Goal: Entertainment & Leisure: Consume media (video, audio)

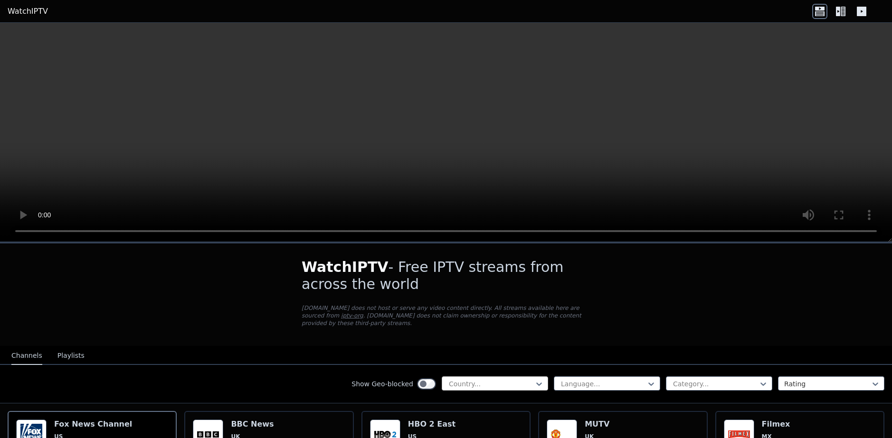
click at [504, 379] on div at bounding box center [491, 383] width 86 height 9
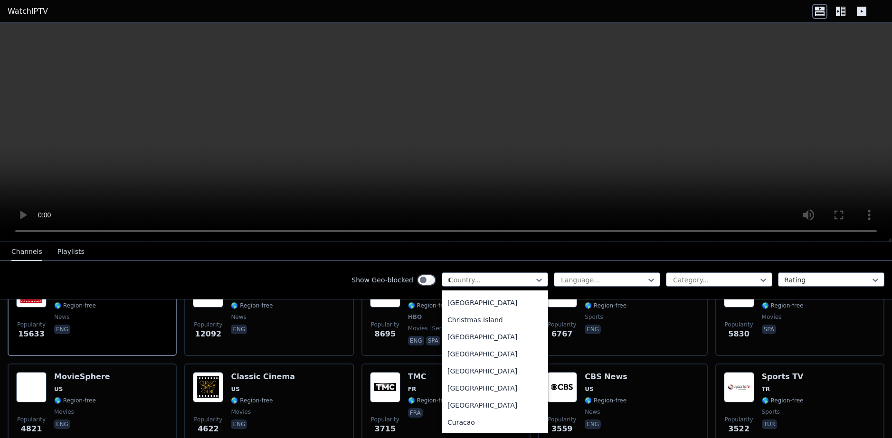
scroll to position [110, 0]
type input "**"
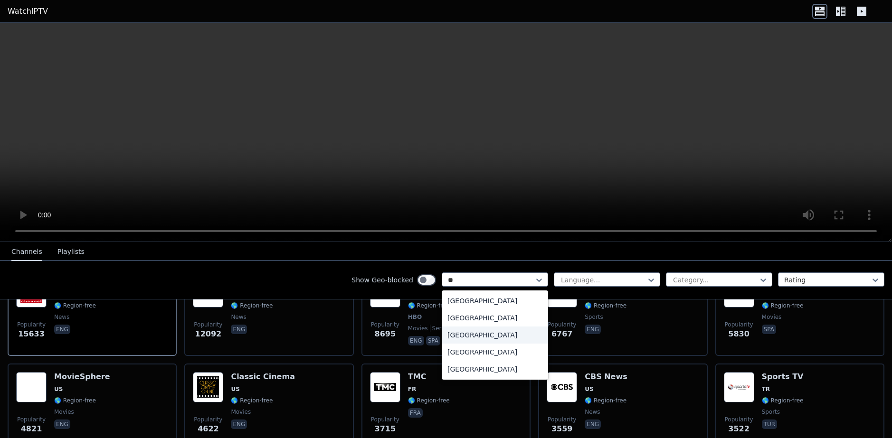
click at [464, 323] on div "[GEOGRAPHIC_DATA]" at bounding box center [495, 318] width 106 height 17
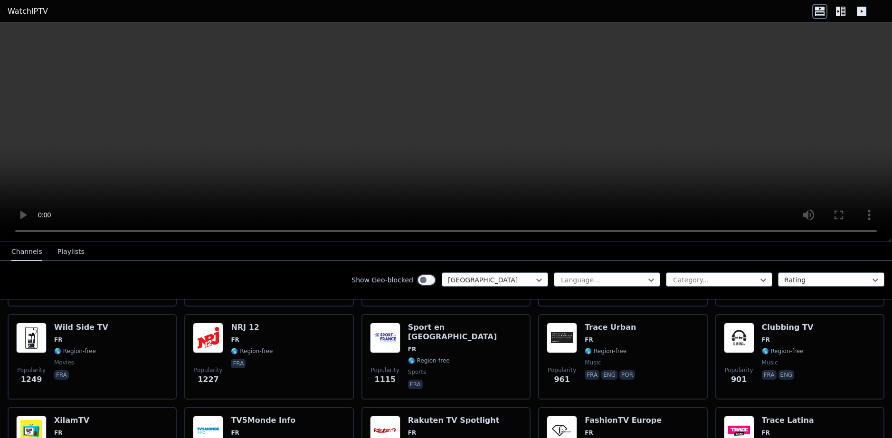
scroll to position [47, 0]
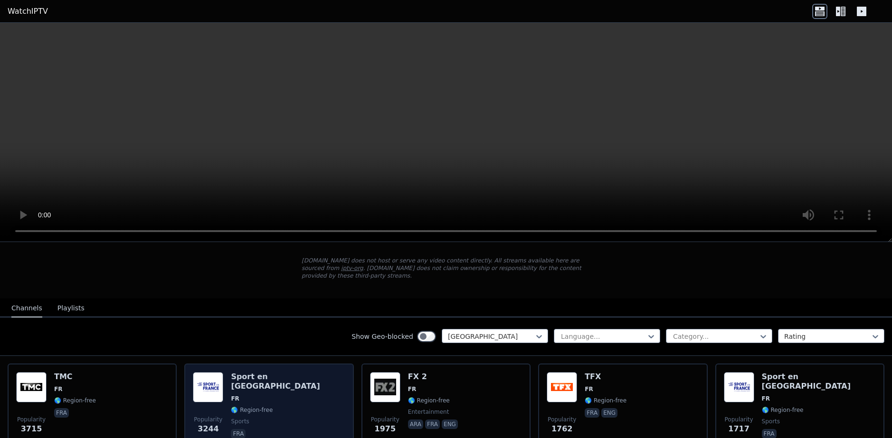
click at [291, 376] on div "Popularity 3244 Sport en [GEOGRAPHIC_DATA] FR 🌎 Region-free sports fra" at bounding box center [269, 406] width 152 height 68
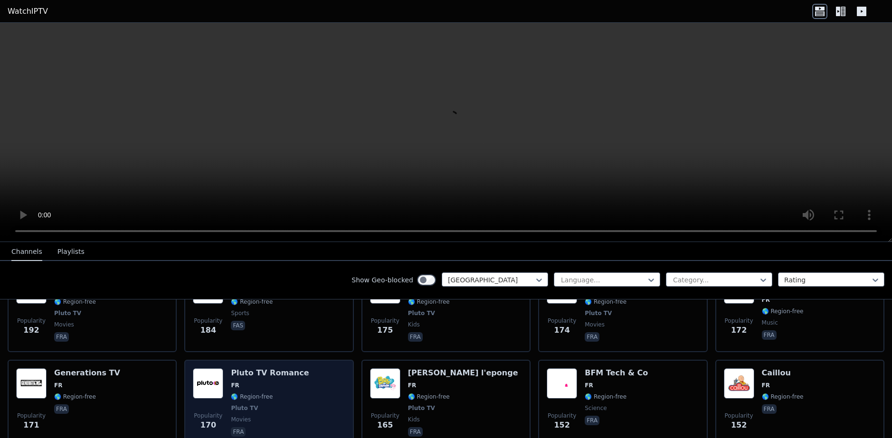
scroll to position [902, 0]
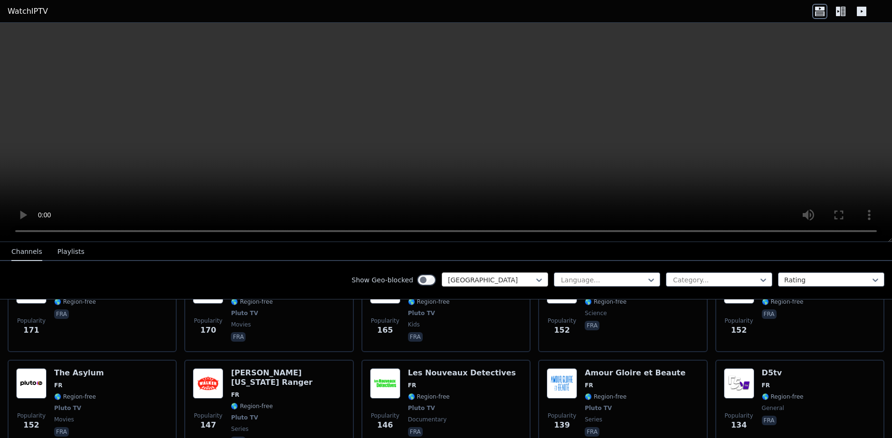
click at [478, 281] on div at bounding box center [491, 279] width 86 height 9
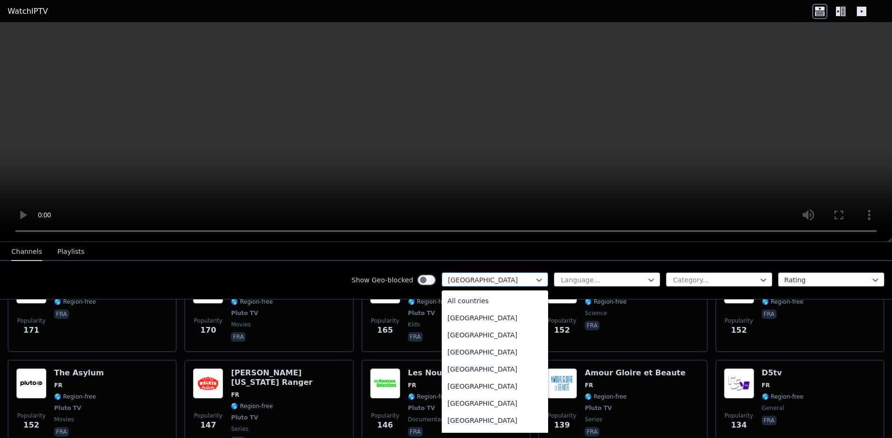
scroll to position [1003, 0]
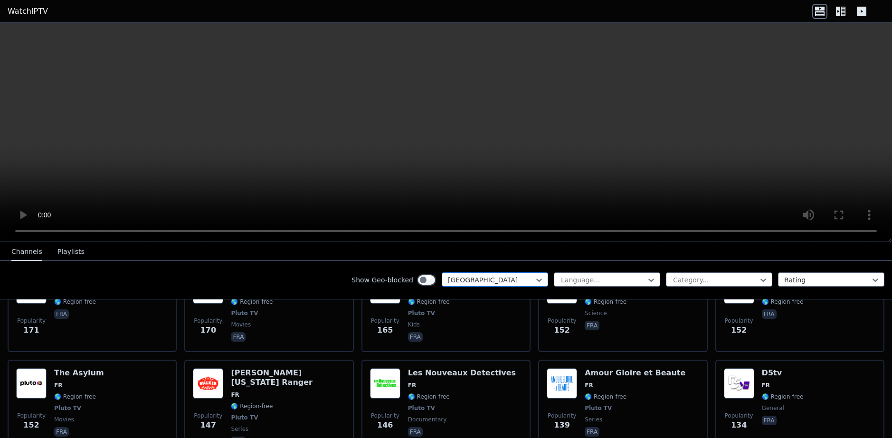
click at [482, 279] on div at bounding box center [491, 279] width 86 height 9
click at [77, 256] on div "Channels Playlists" at bounding box center [48, 252] width 88 height 18
click at [74, 255] on button "Playlists" at bounding box center [70, 252] width 27 height 18
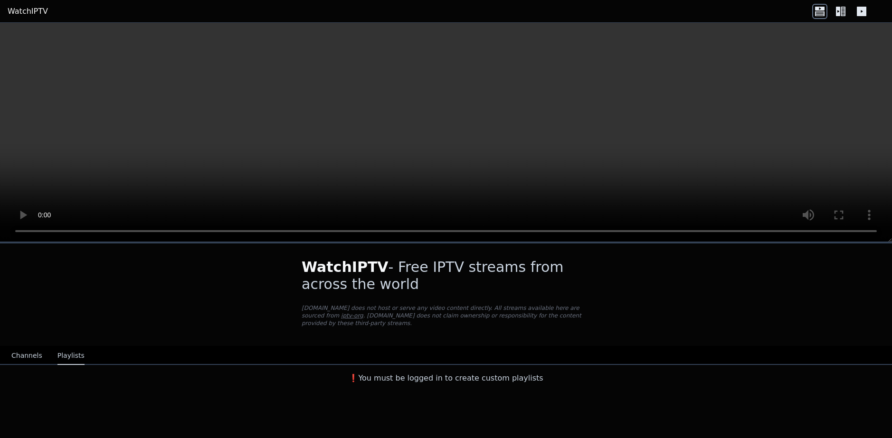
click at [18, 349] on button "Channels" at bounding box center [26, 356] width 31 height 18
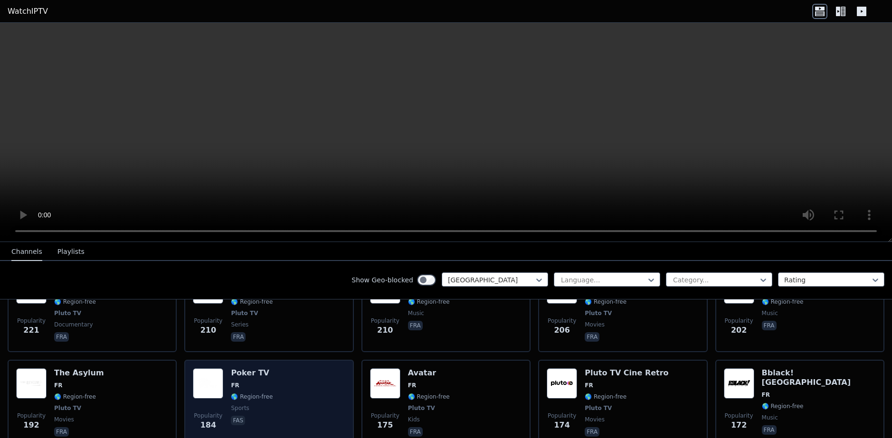
scroll to position [950, 0]
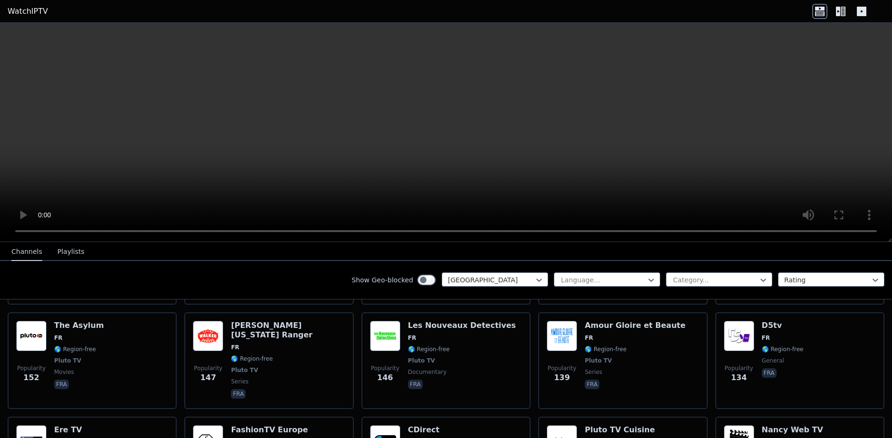
click at [688, 287] on div "Language... Category... Rating" at bounding box center [719, 280] width 331 height 15
click at [694, 280] on div at bounding box center [715, 279] width 86 height 9
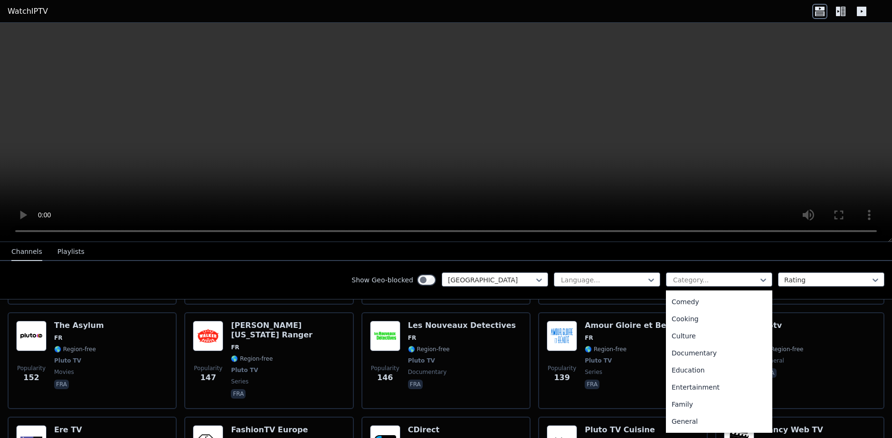
scroll to position [95, 0]
type input "*"
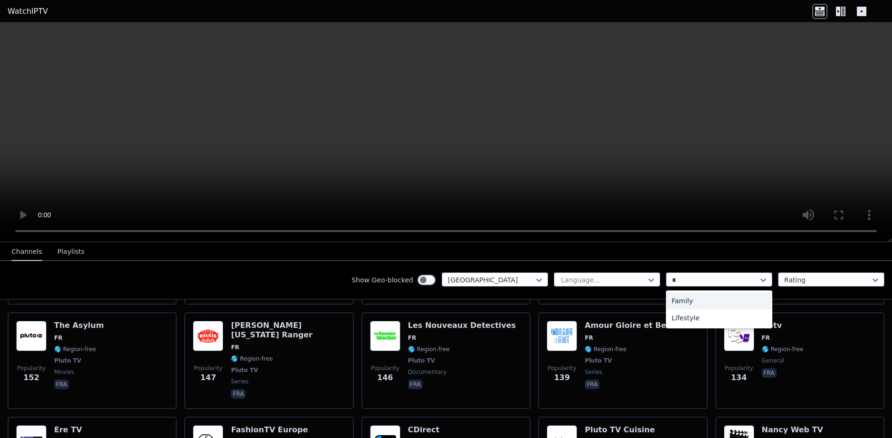
scroll to position [0, 0]
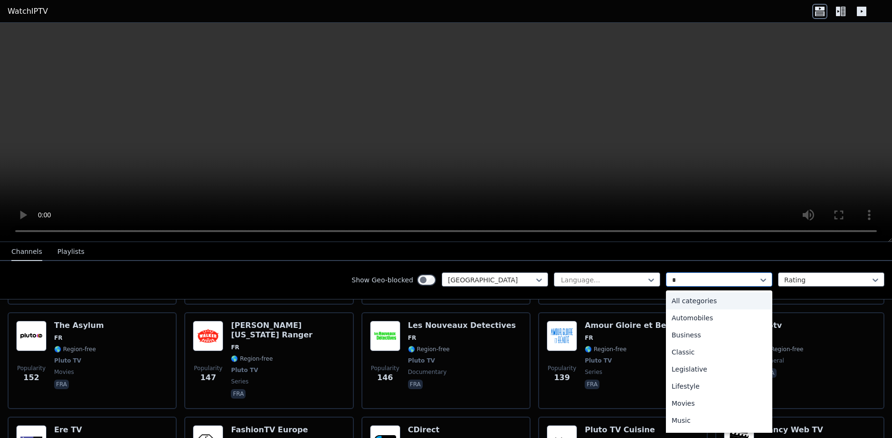
type input "**"
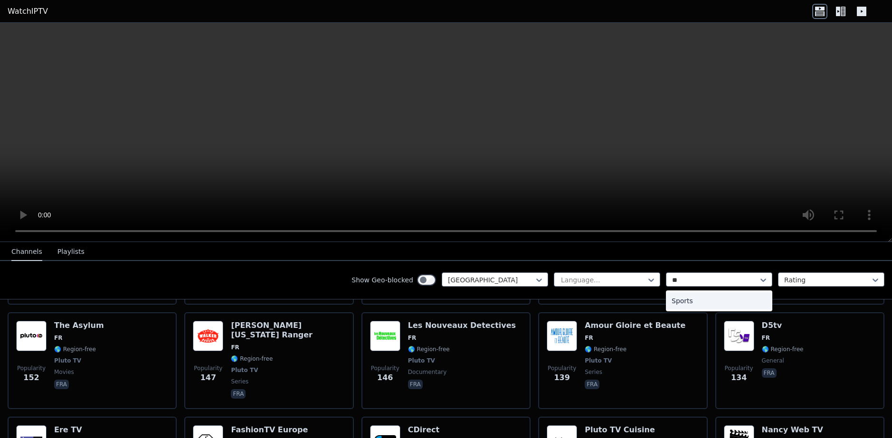
click at [702, 297] on div "Sports" at bounding box center [719, 301] width 106 height 17
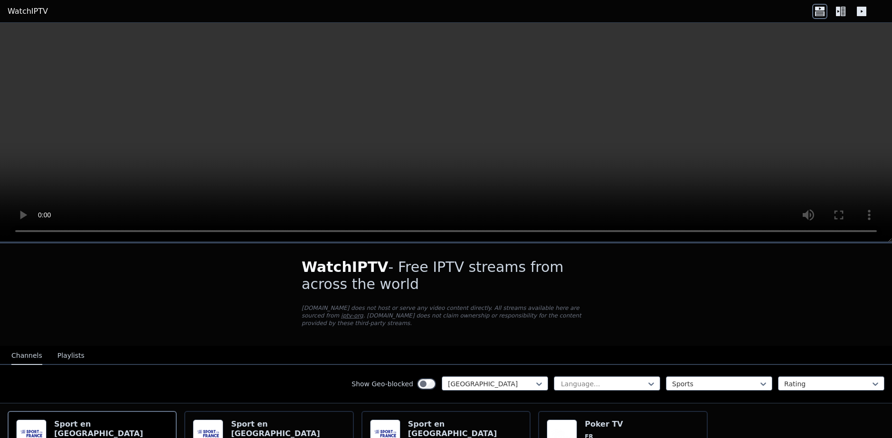
scroll to position [90, 0]
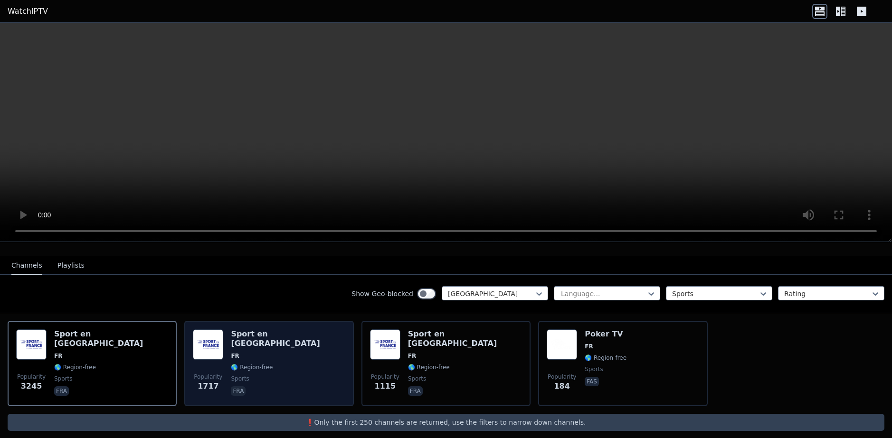
click at [267, 375] on span "sports" at bounding box center [288, 379] width 114 height 8
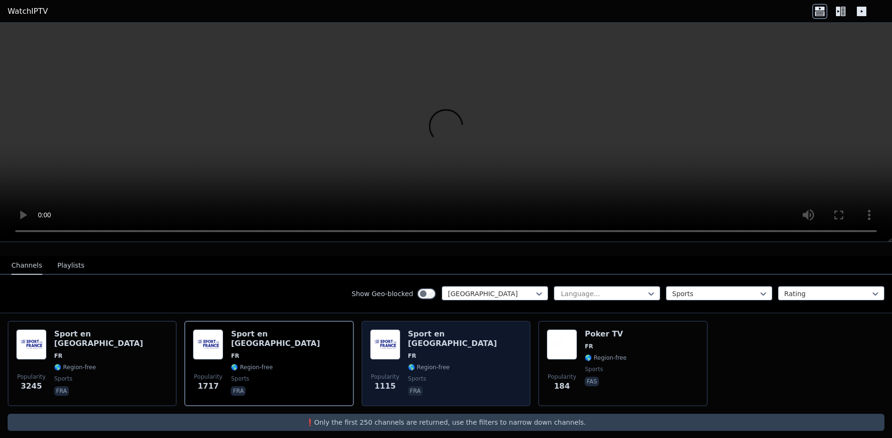
click at [453, 387] on span "fra" at bounding box center [465, 392] width 114 height 11
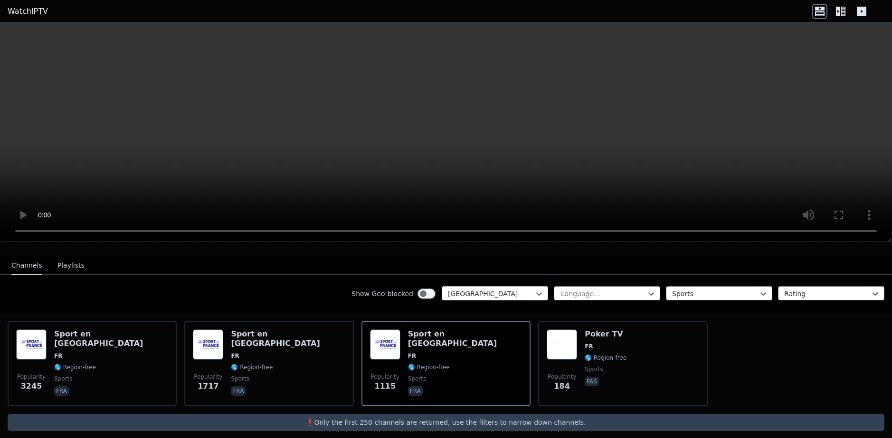
click at [489, 289] on div at bounding box center [491, 293] width 86 height 9
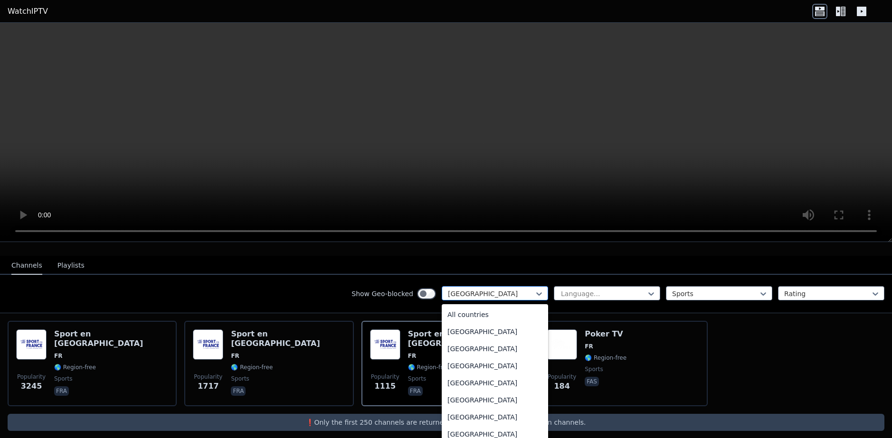
scroll to position [1003, 0]
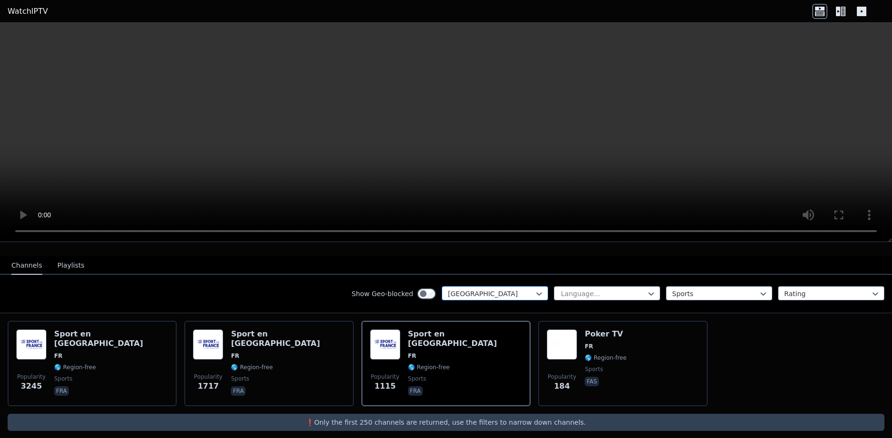
click at [489, 289] on div at bounding box center [491, 293] width 86 height 9
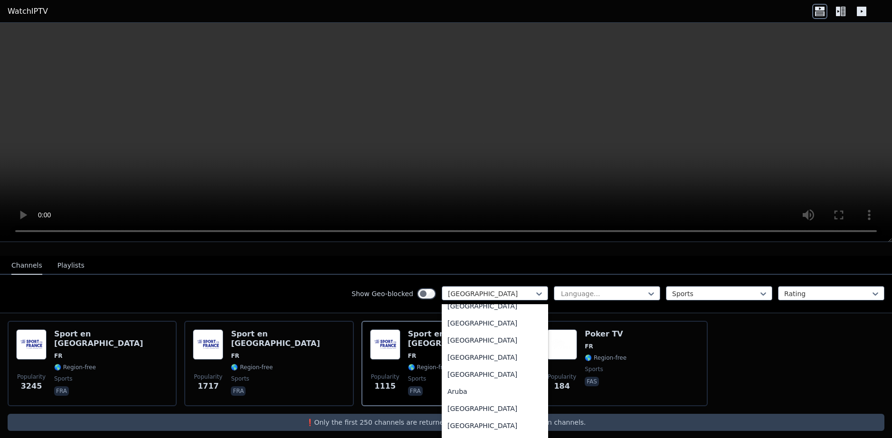
scroll to position [0, 0]
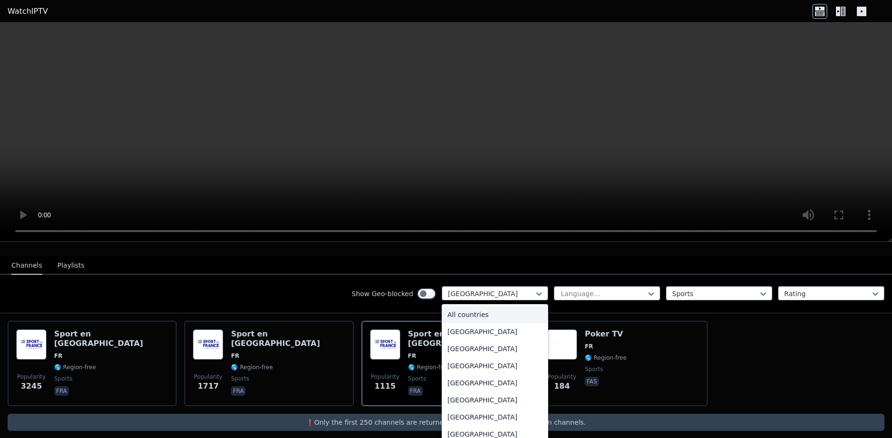
click at [500, 306] on div "All countries" at bounding box center [495, 314] width 106 height 17
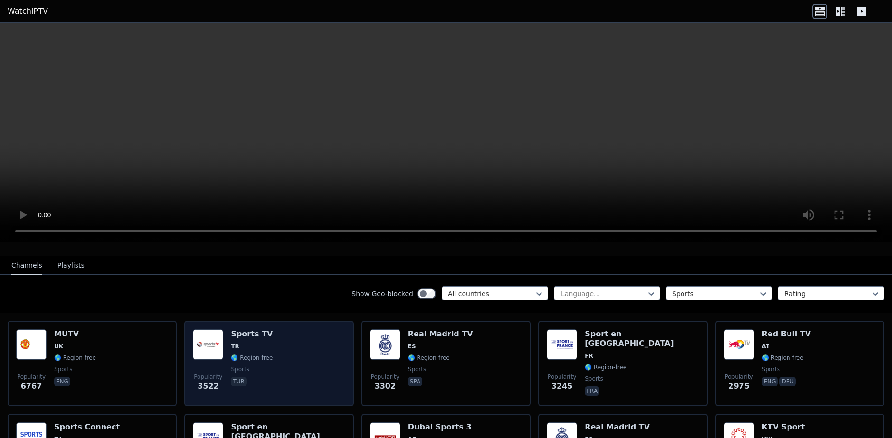
click at [286, 346] on div "Popularity 3522 Sports TV TR 🌎 Region-free sports tur" at bounding box center [269, 364] width 152 height 68
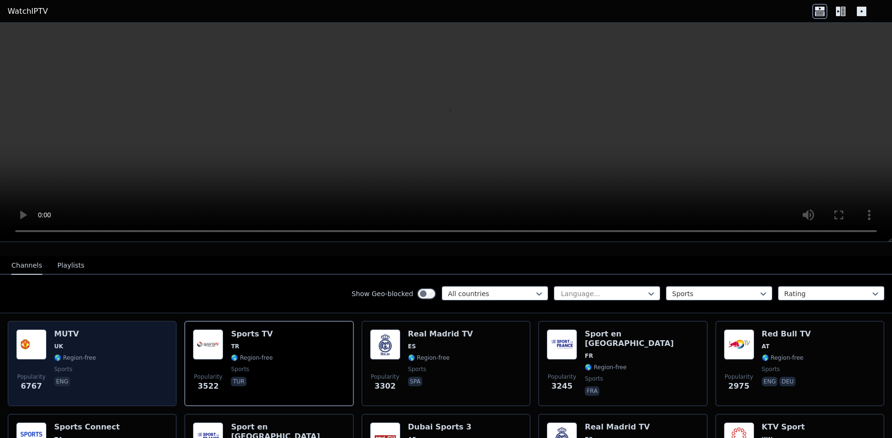
click at [124, 341] on div "Popularity 6767 MUTV [GEOGRAPHIC_DATA] 🌎 Region-free sports eng" at bounding box center [92, 364] width 152 height 68
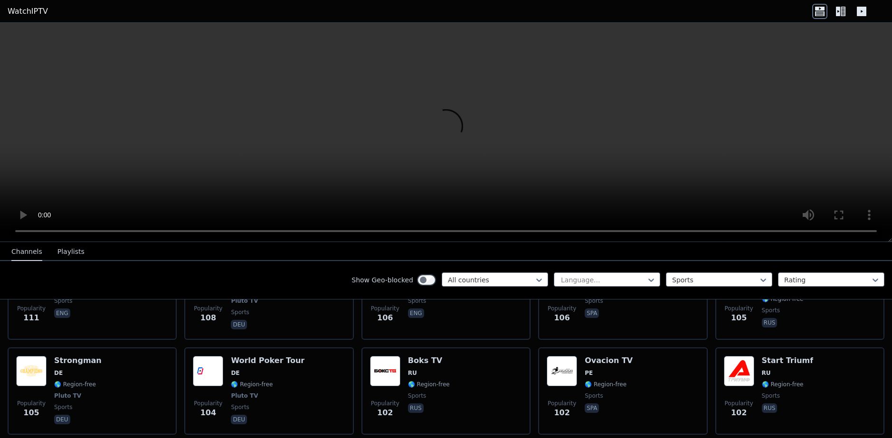
scroll to position [2161, 0]
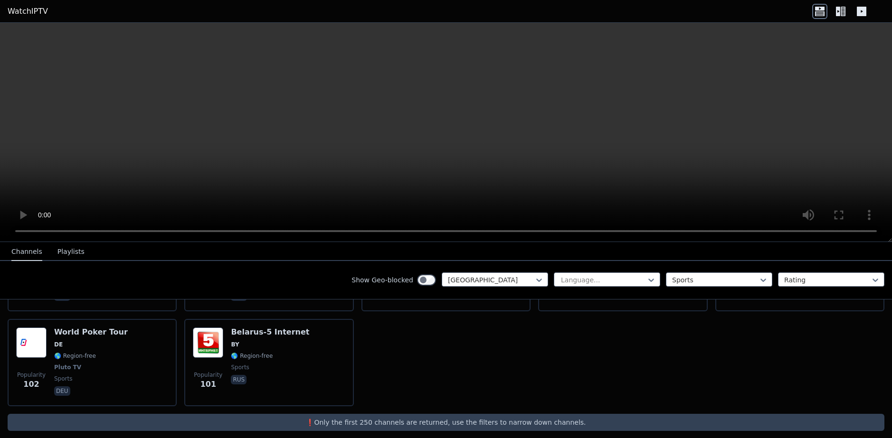
scroll to position [90, 0]
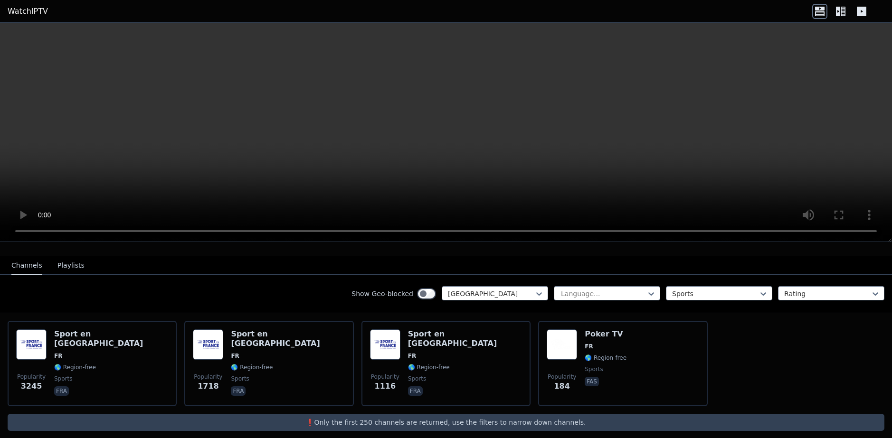
drag, startPoint x: 295, startPoint y: 176, endPoint x: 291, endPoint y: 178, distance: 4.9
